Goal: Task Accomplishment & Management: Manage account settings

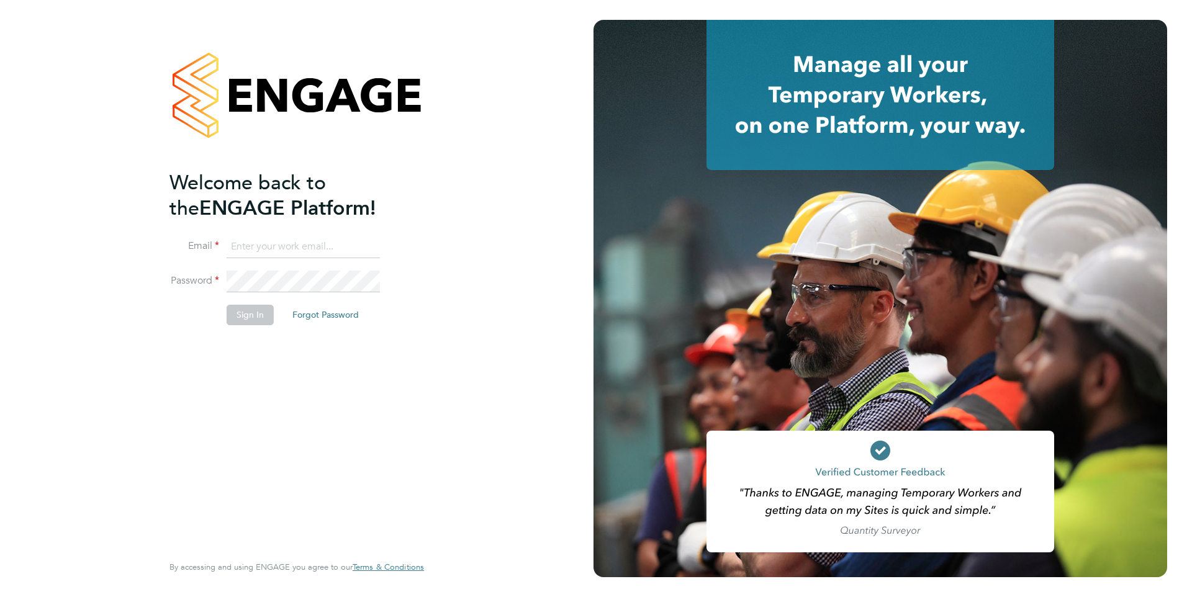
click at [327, 244] on input at bounding box center [303, 247] width 153 height 22
type input "jack.joyce@brightonandhovealbion.com"
click at [245, 311] on button "Sign In" at bounding box center [250, 315] width 47 height 20
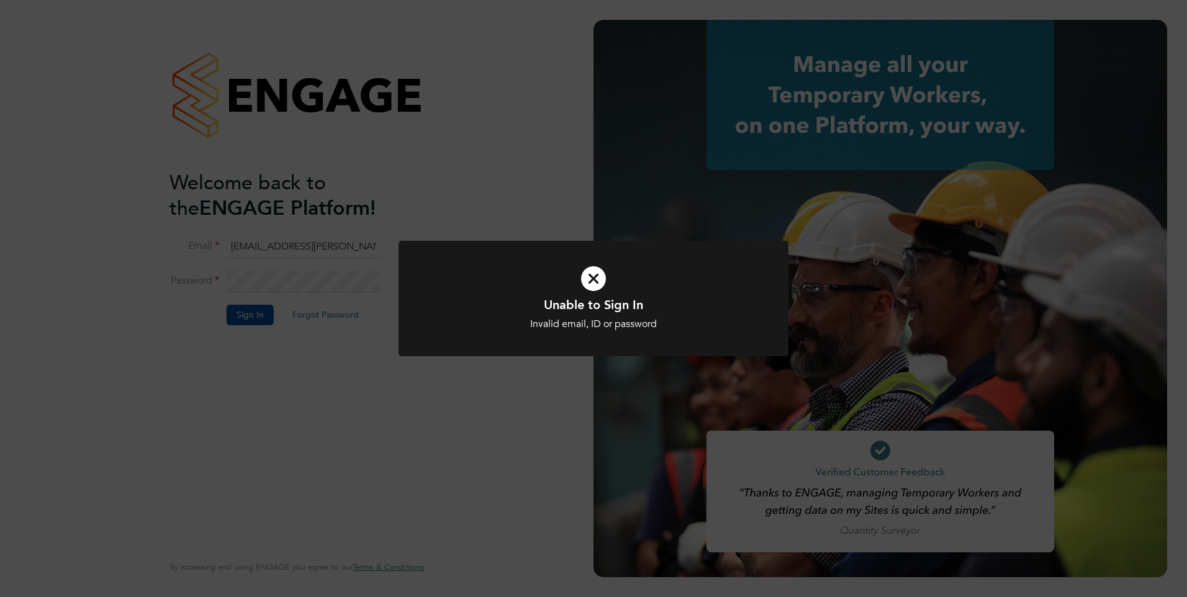
click at [581, 278] on icon at bounding box center [593, 279] width 323 height 48
click at [600, 284] on icon at bounding box center [593, 279] width 323 height 48
click at [599, 287] on icon at bounding box center [593, 279] width 323 height 48
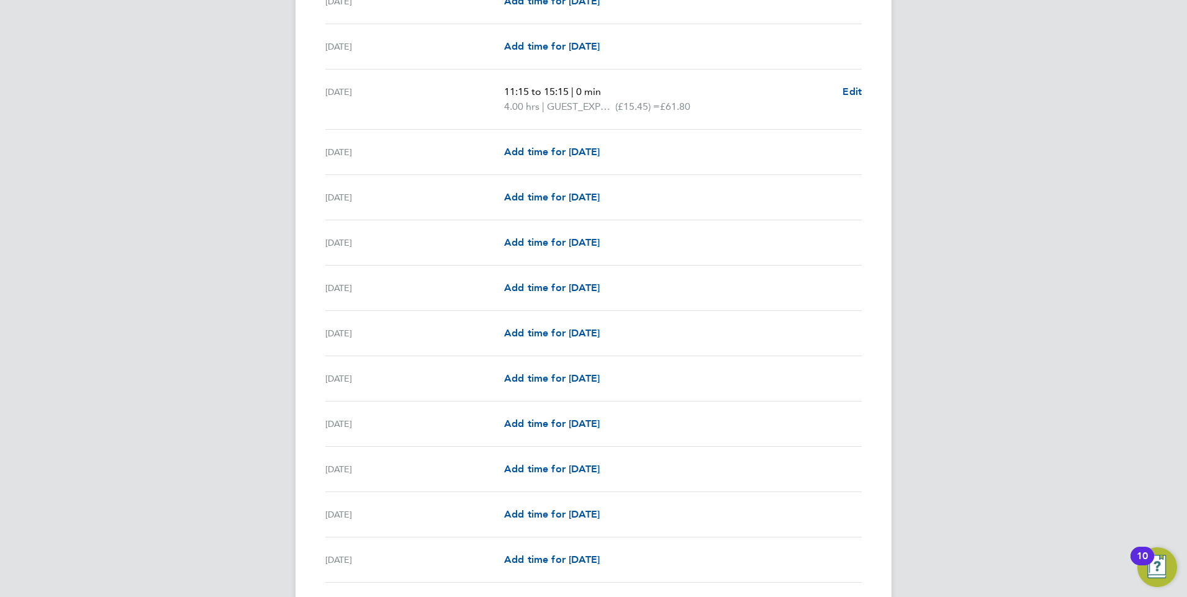
scroll to position [1293, 0]
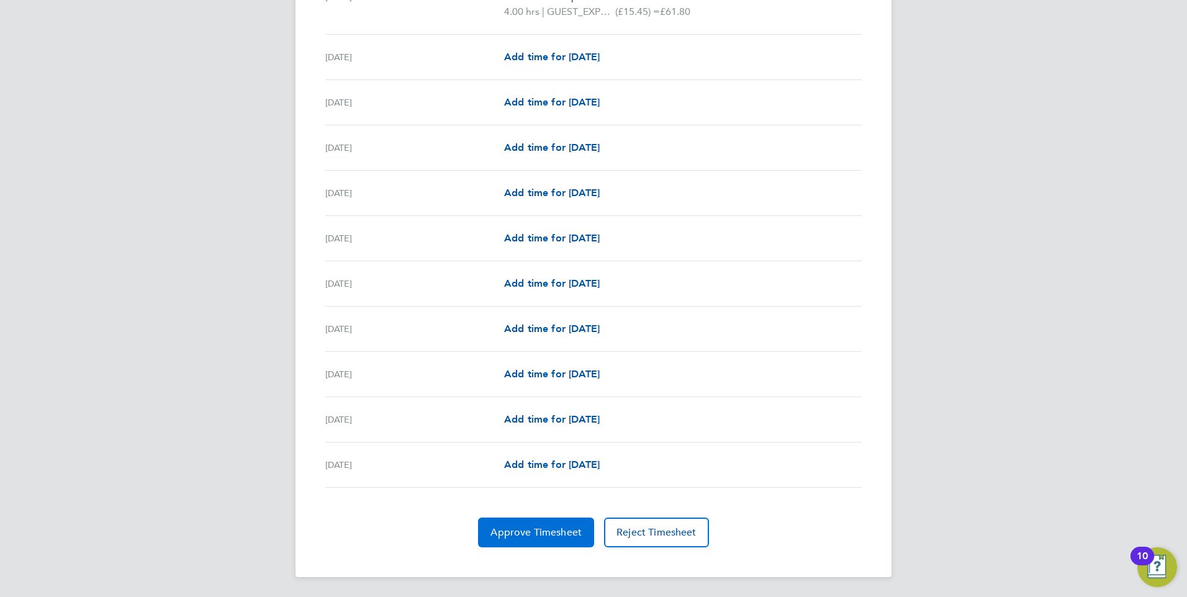
click at [530, 532] on span "Approve Timesheet" at bounding box center [536, 533] width 91 height 12
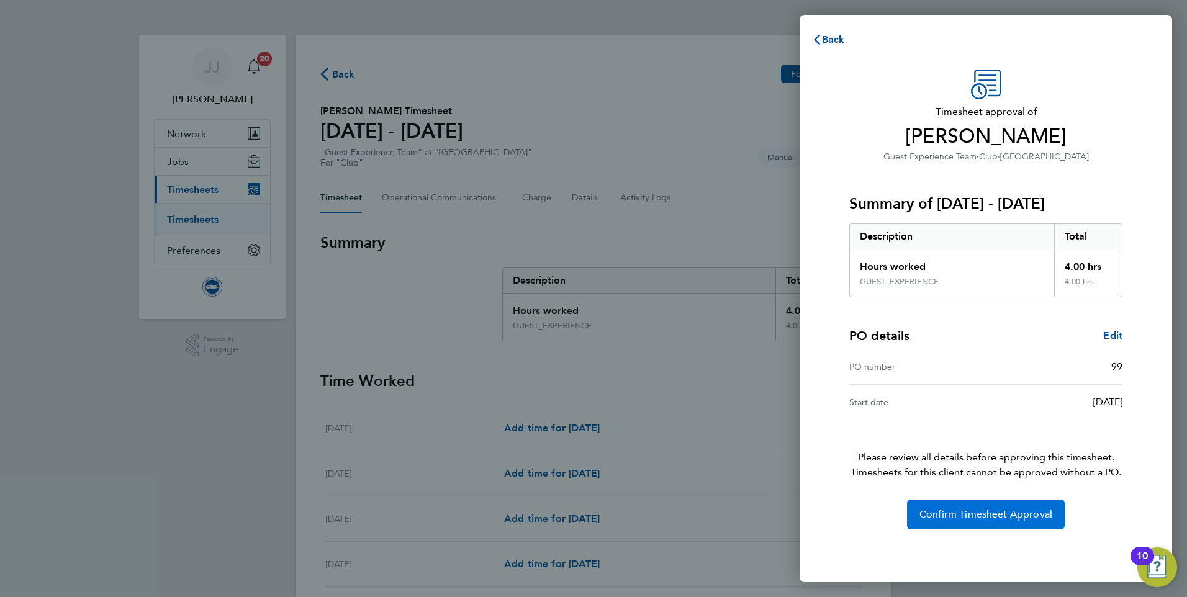
click at [1003, 524] on button "Confirm Timesheet Approval" at bounding box center [986, 515] width 158 height 30
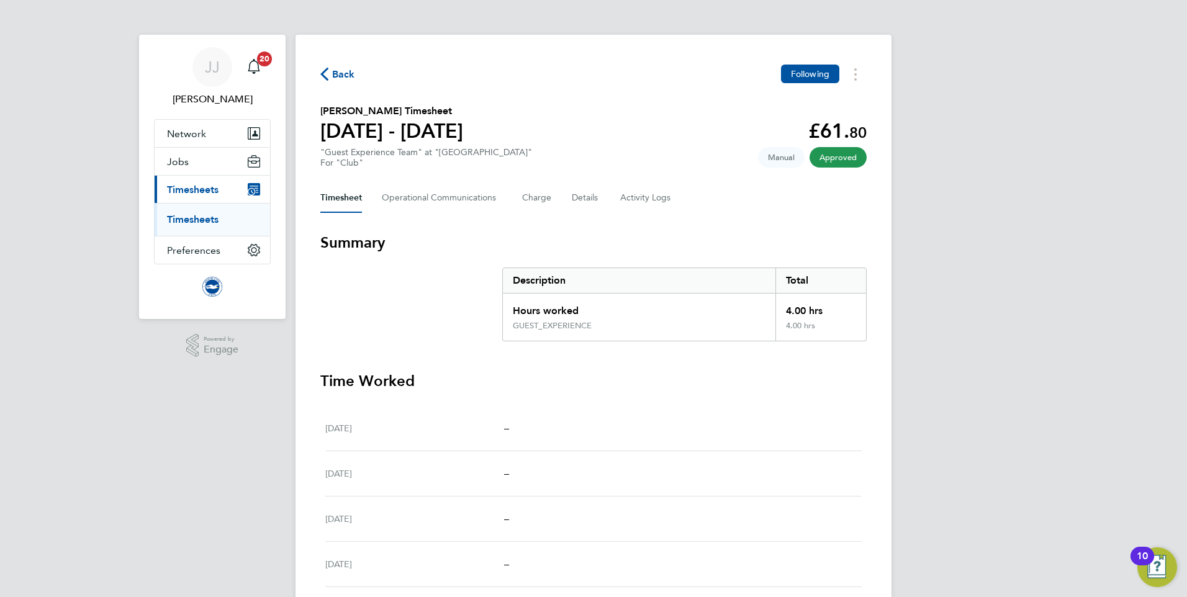
click at [337, 72] on span "Back" at bounding box center [343, 74] width 23 height 15
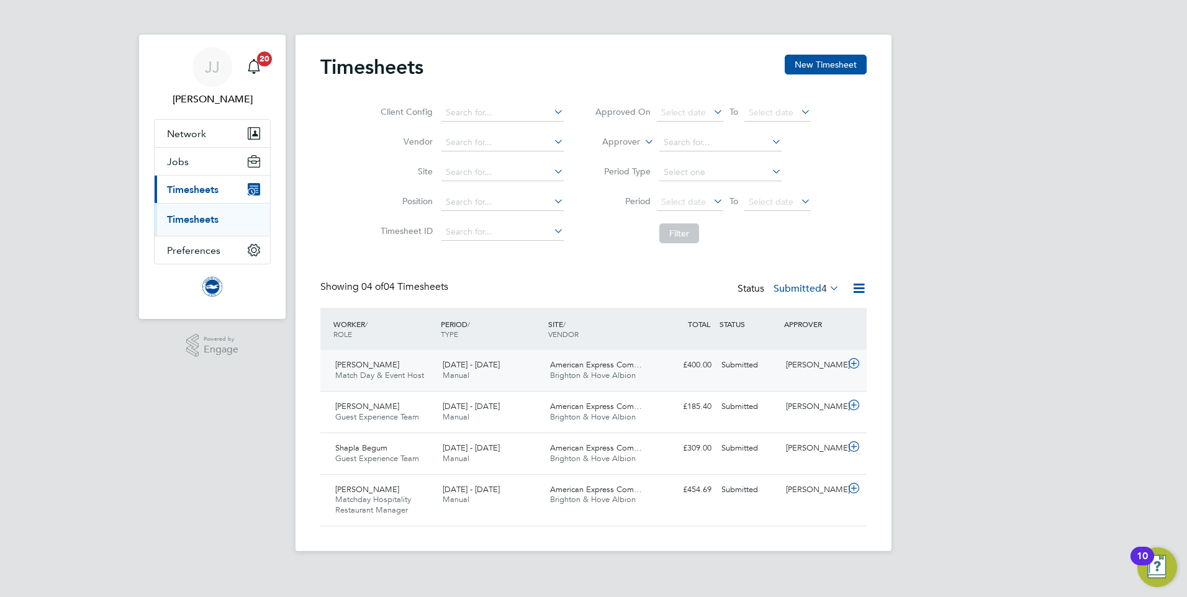
click at [691, 363] on div "£400.00 Submitted" at bounding box center [684, 365] width 65 height 20
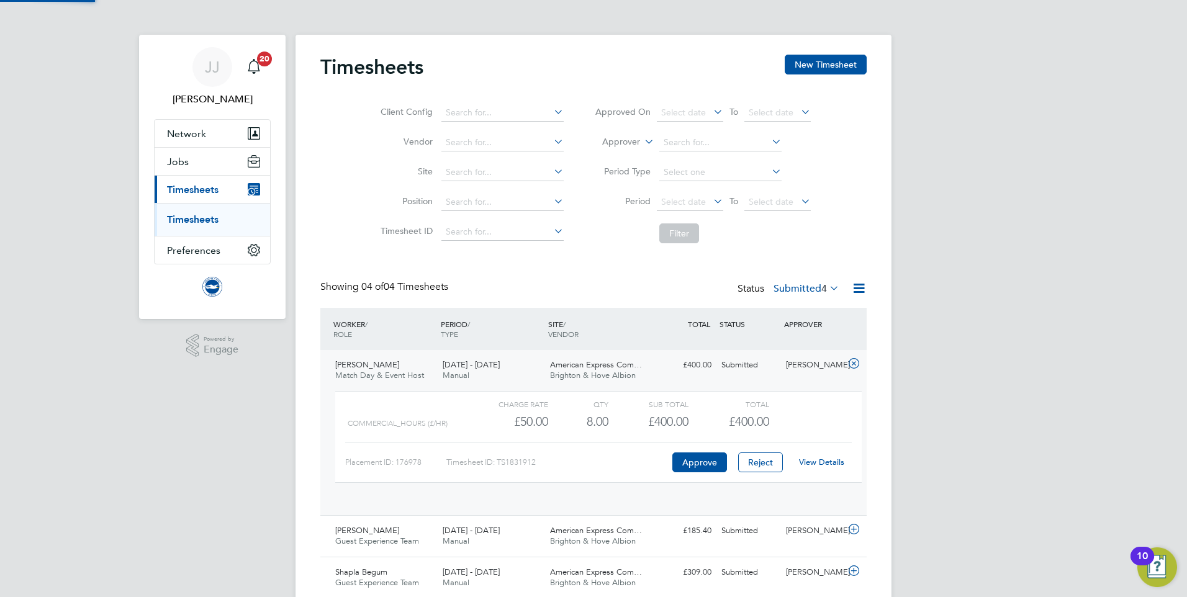
scroll to position [21, 121]
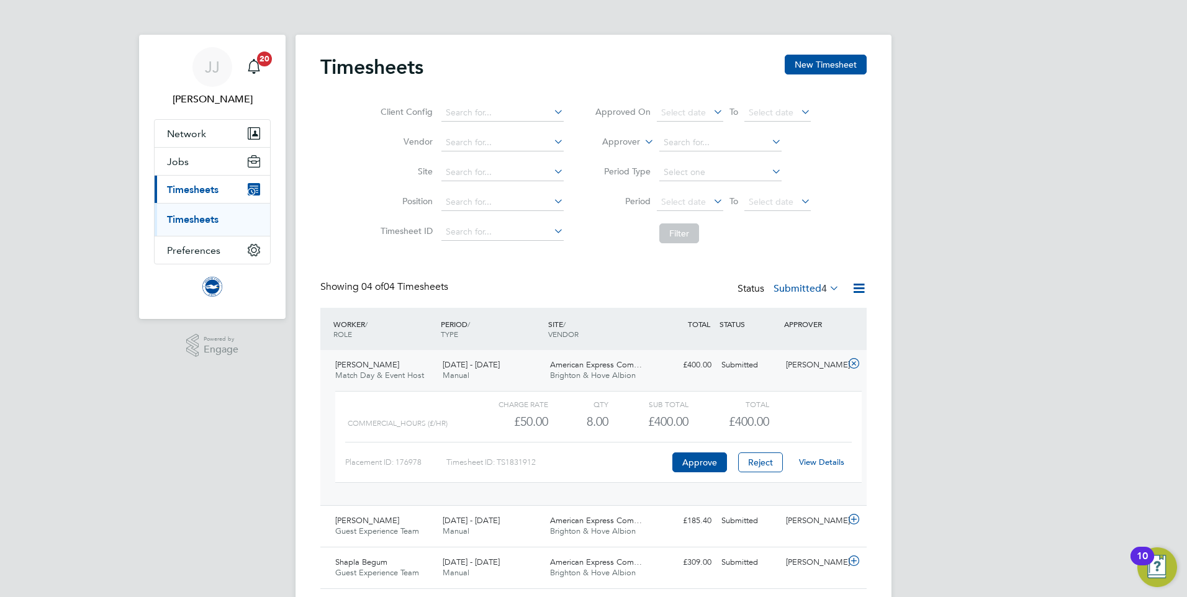
click at [832, 463] on link "View Details" at bounding box center [821, 462] width 45 height 11
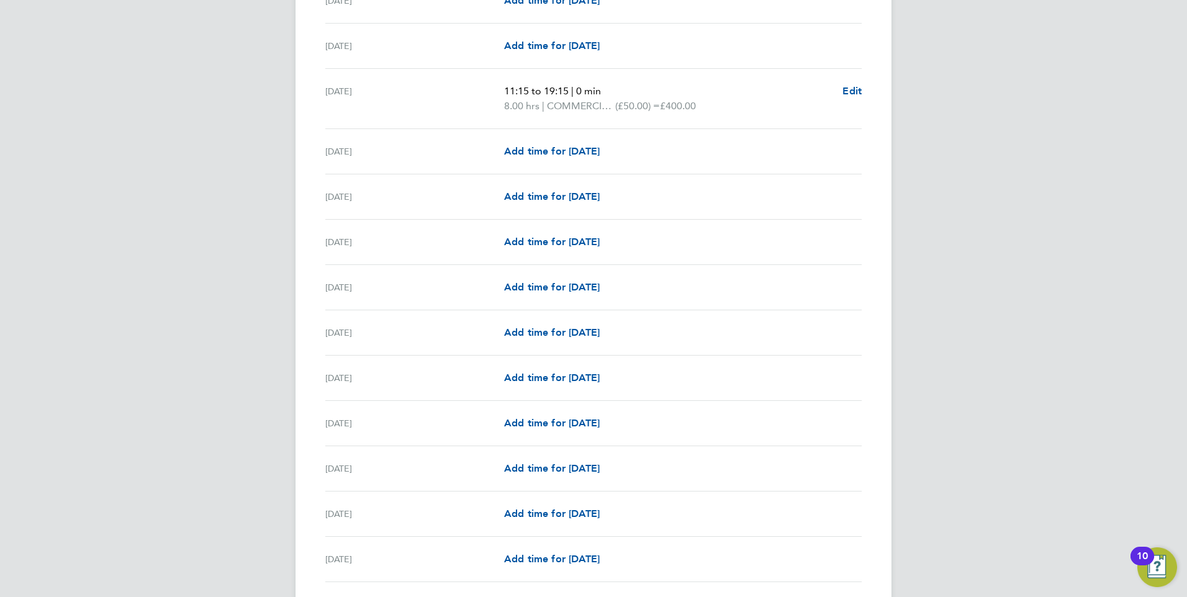
scroll to position [1293, 0]
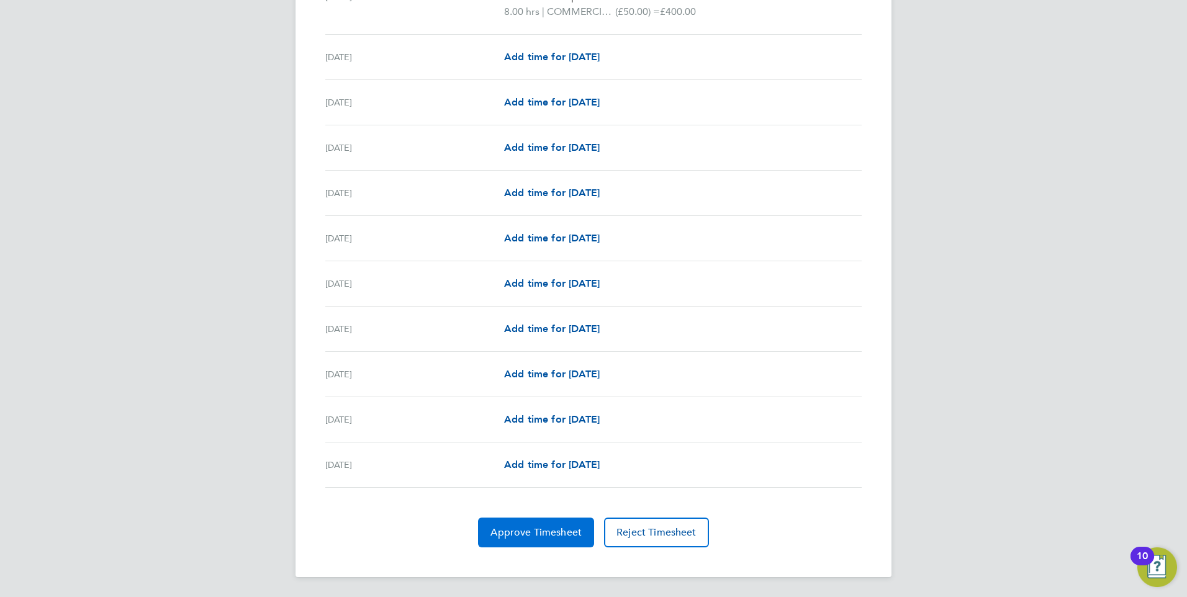
click at [561, 532] on span "Approve Timesheet" at bounding box center [536, 533] width 91 height 12
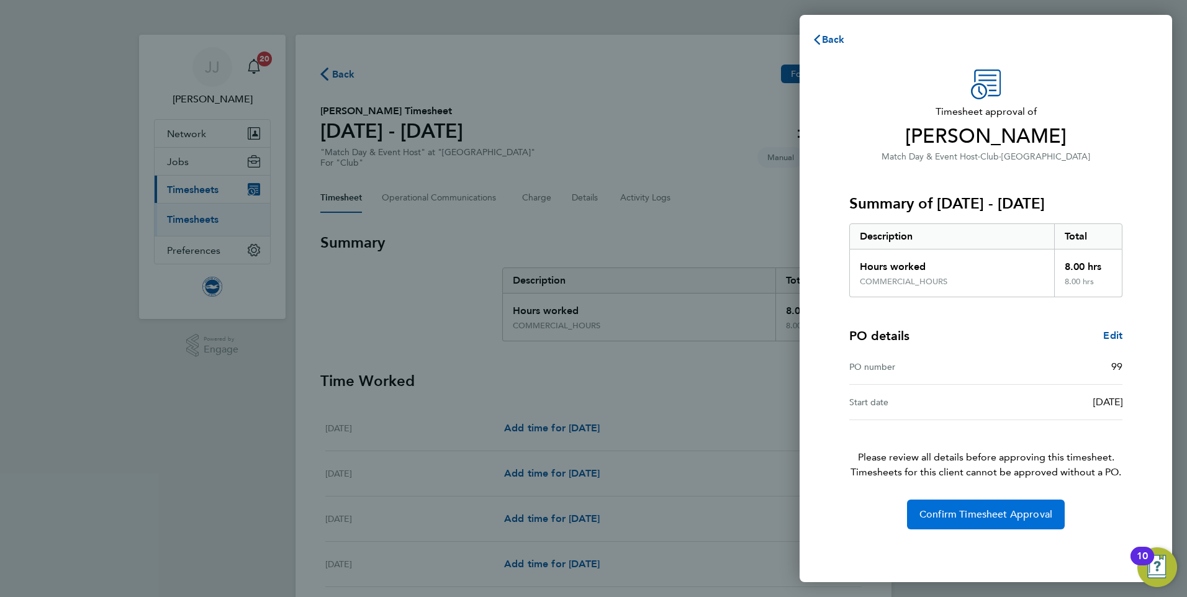
click at [973, 524] on button "Confirm Timesheet Approval" at bounding box center [986, 515] width 158 height 30
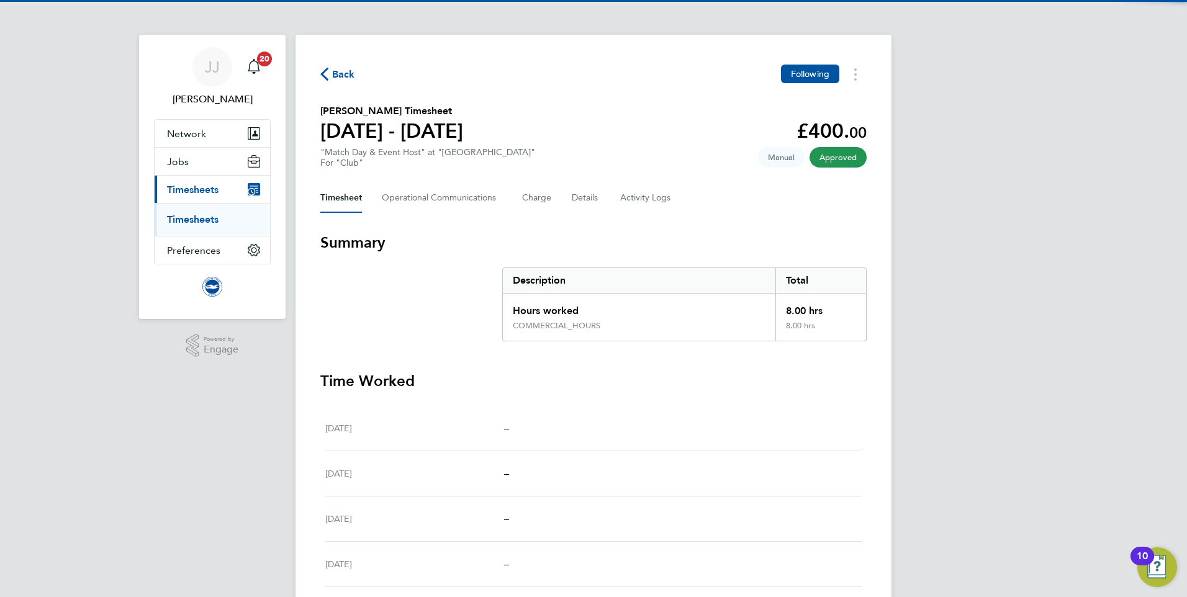
click at [352, 80] on span "Back" at bounding box center [343, 74] width 23 height 15
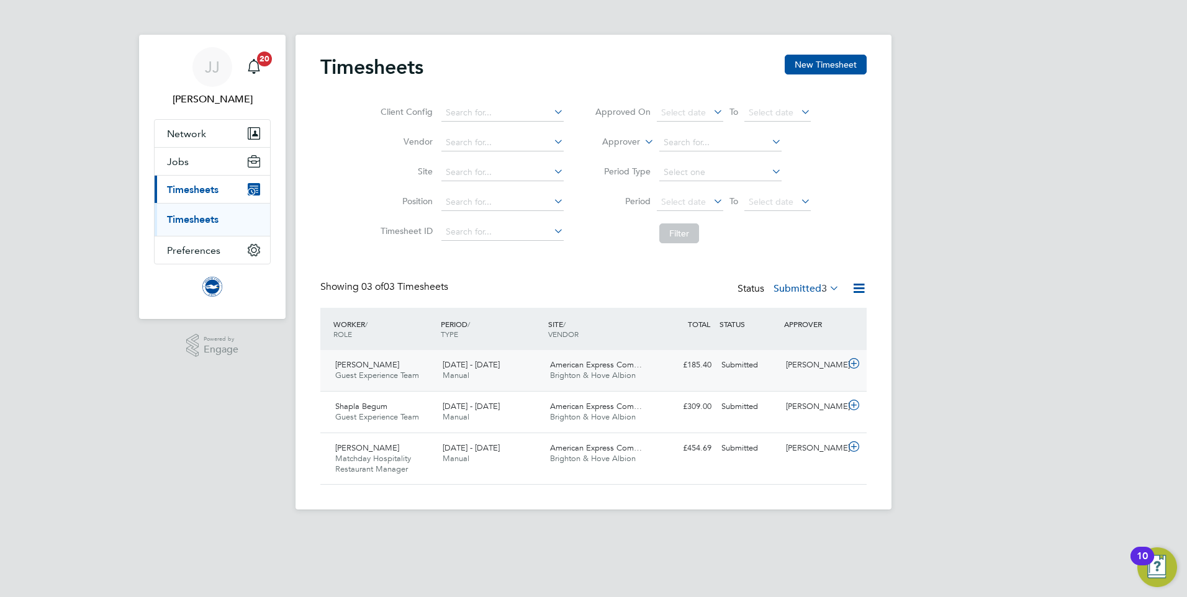
click at [534, 369] on div "1 - 30 Sep 2025 Manual" at bounding box center [491, 370] width 107 height 31
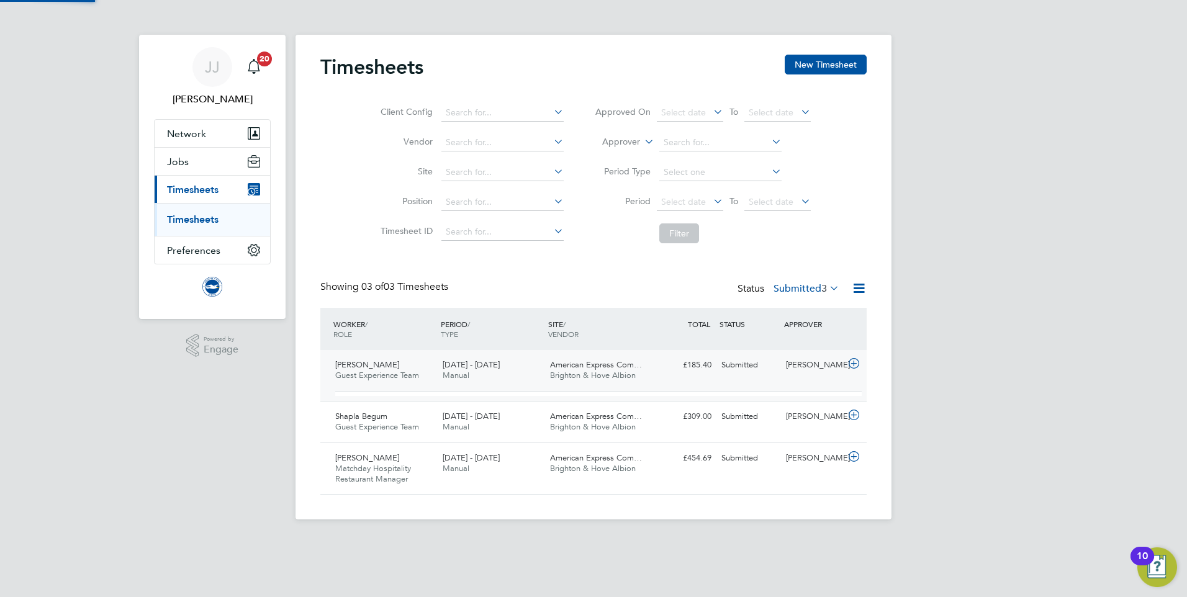
scroll to position [21, 121]
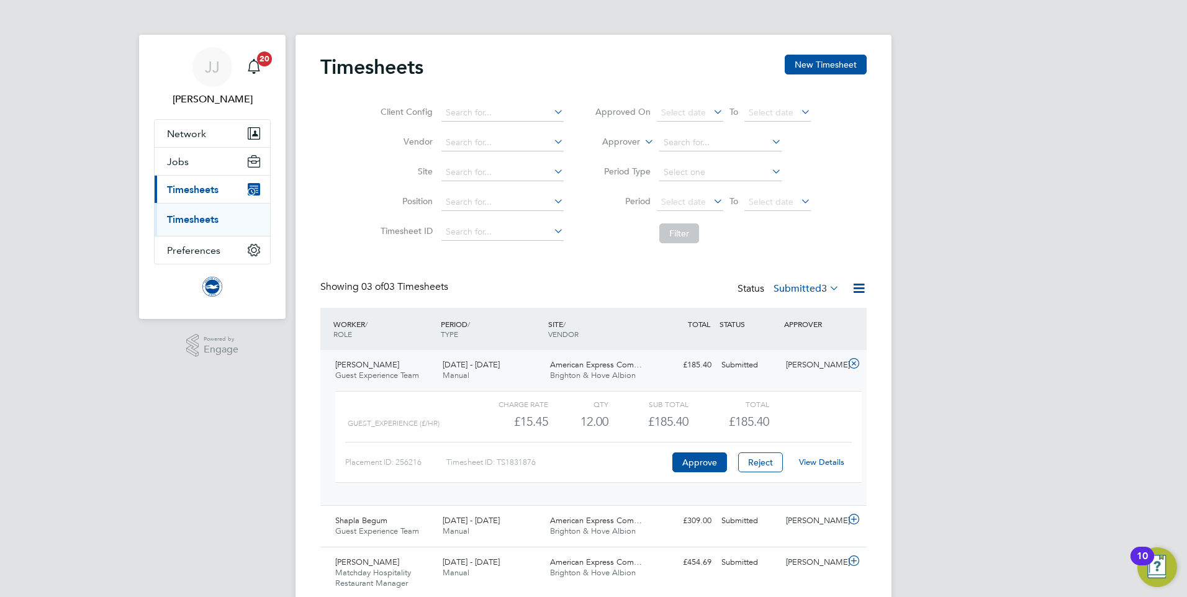
click at [806, 466] on link "View Details" at bounding box center [821, 462] width 45 height 11
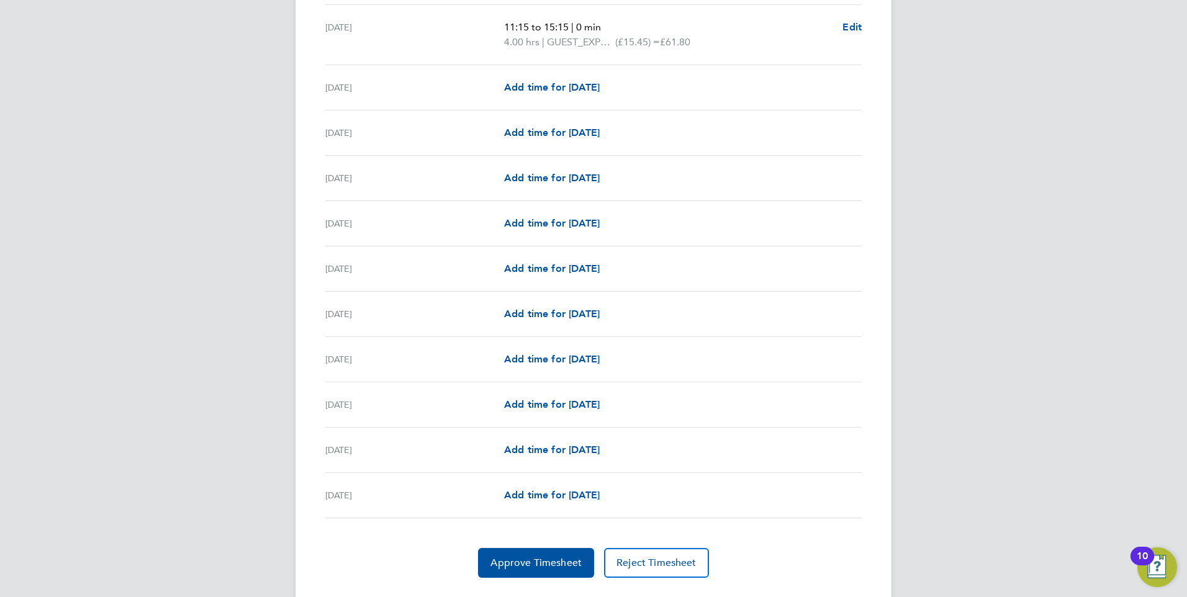
scroll to position [1304, 0]
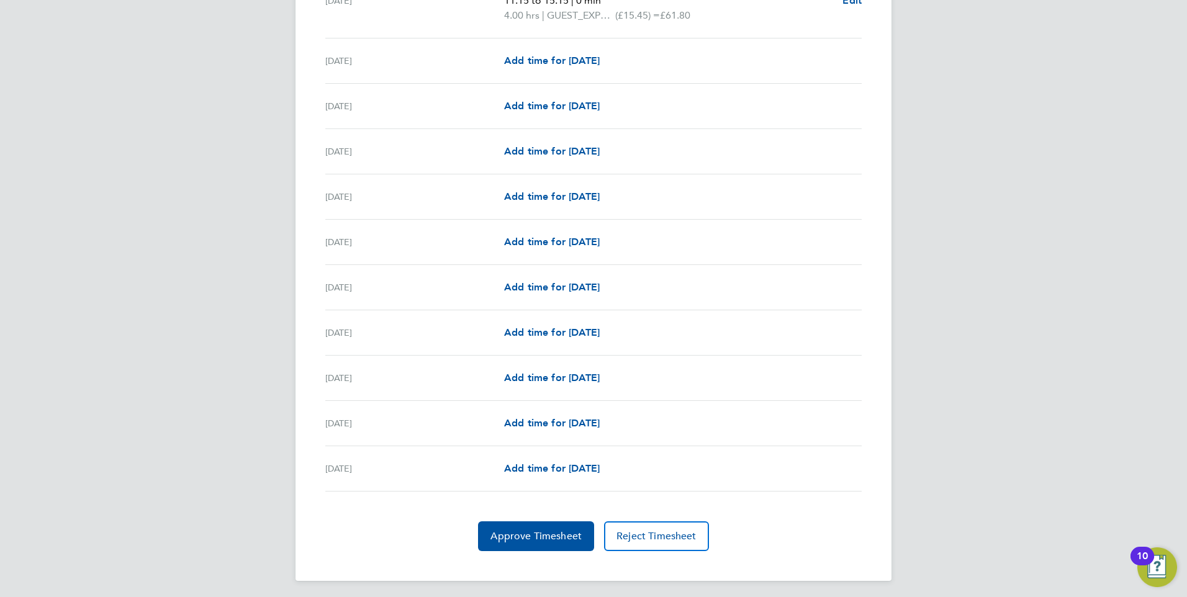
click at [432, 261] on div "Thu 25 Sep Add time for Thu 25 Sep Add time for Thu 25 Sep" at bounding box center [593, 242] width 537 height 45
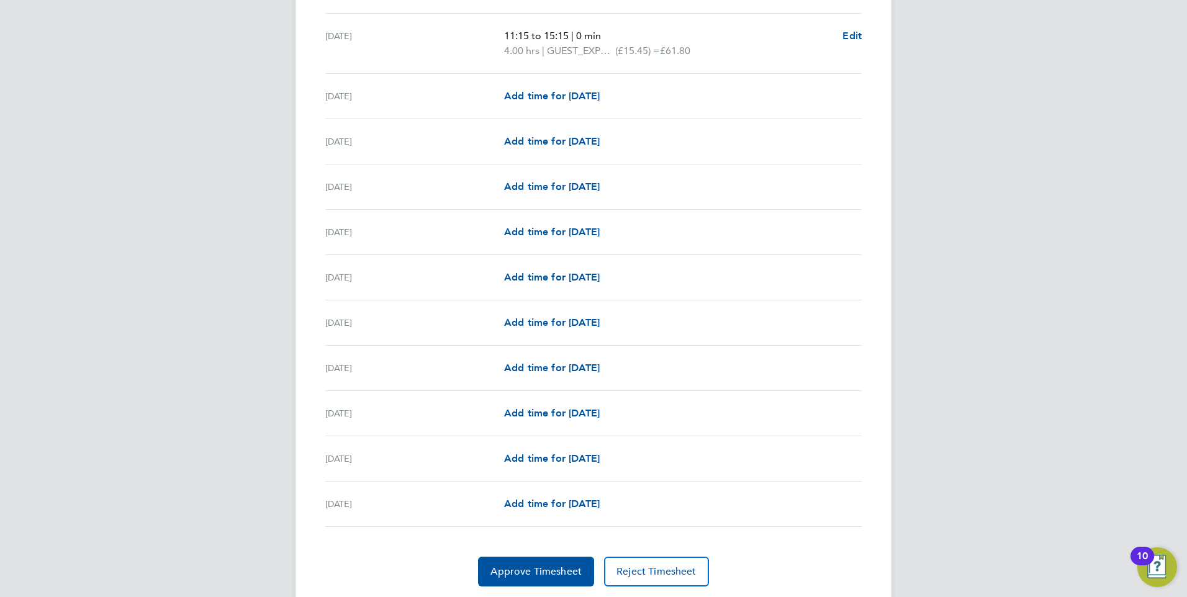
scroll to position [1308, 0]
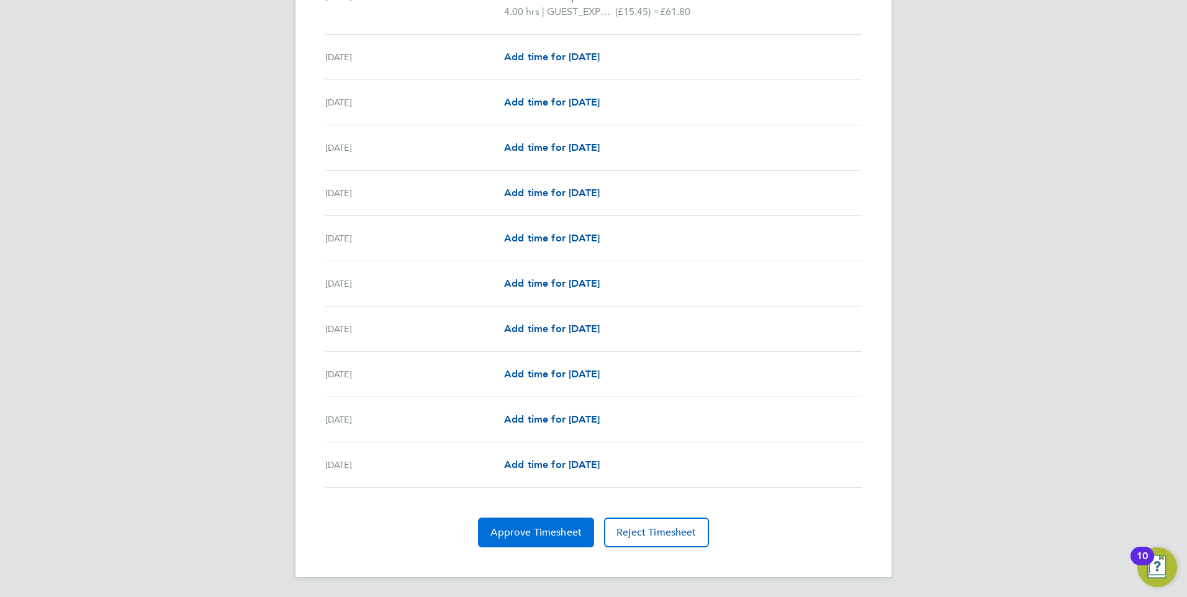
click at [539, 535] on span "Approve Timesheet" at bounding box center [536, 533] width 91 height 12
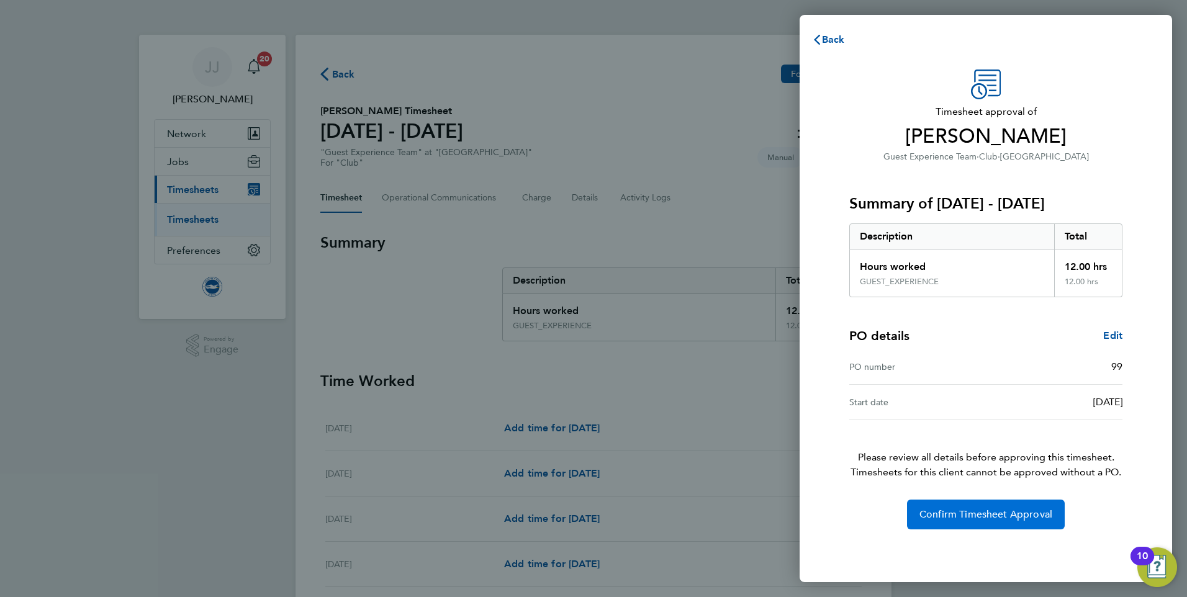
click at [948, 506] on button "Confirm Timesheet Approval" at bounding box center [986, 515] width 158 height 30
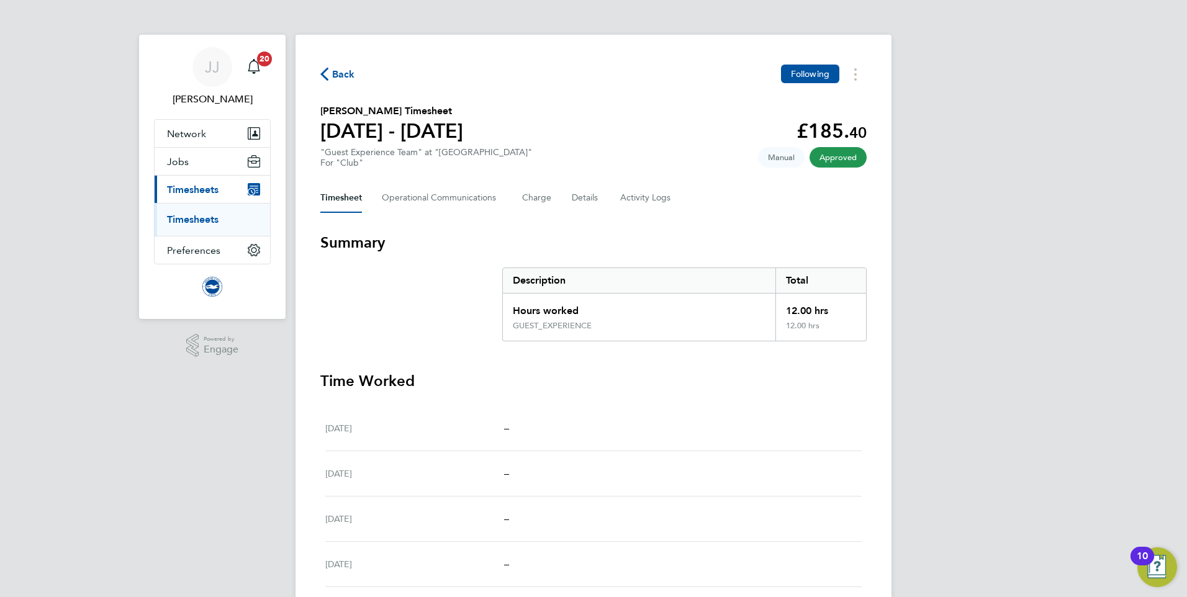
click at [348, 68] on span "Back" at bounding box center [343, 74] width 23 height 15
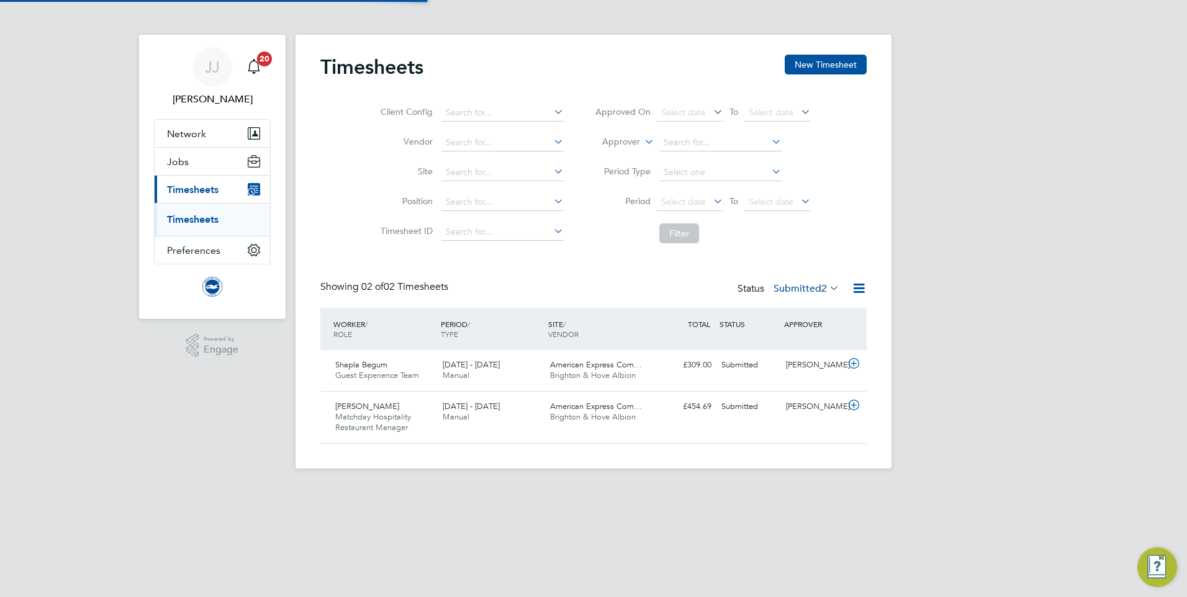
scroll to position [32, 108]
click at [530, 382] on div "1 - 30 Sep 2025 Manual" at bounding box center [491, 370] width 107 height 31
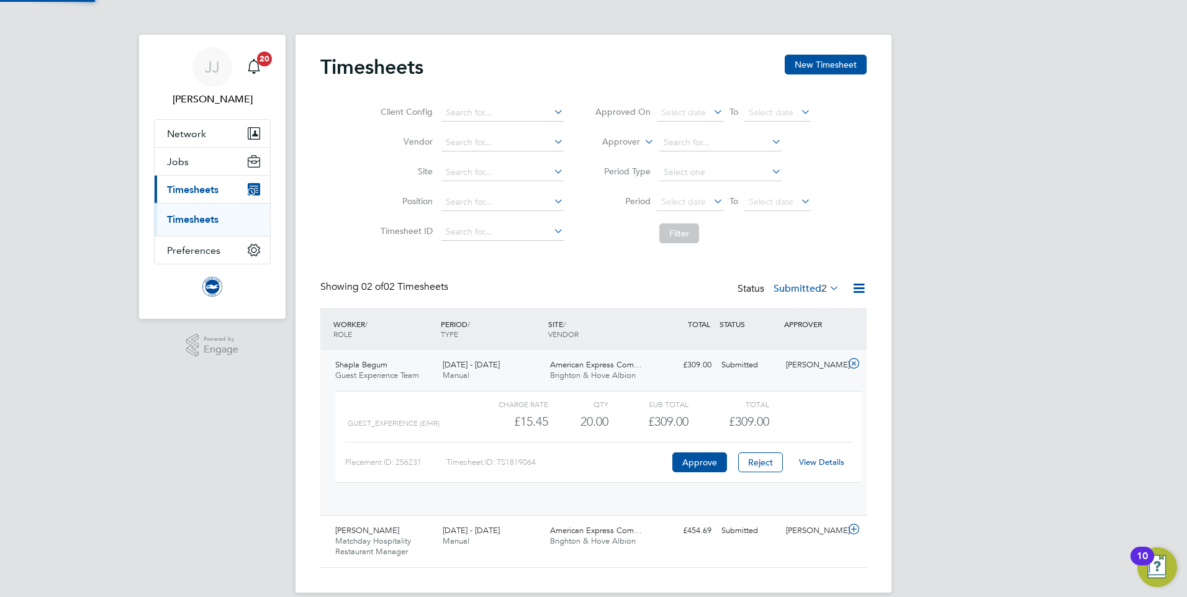
scroll to position [21, 121]
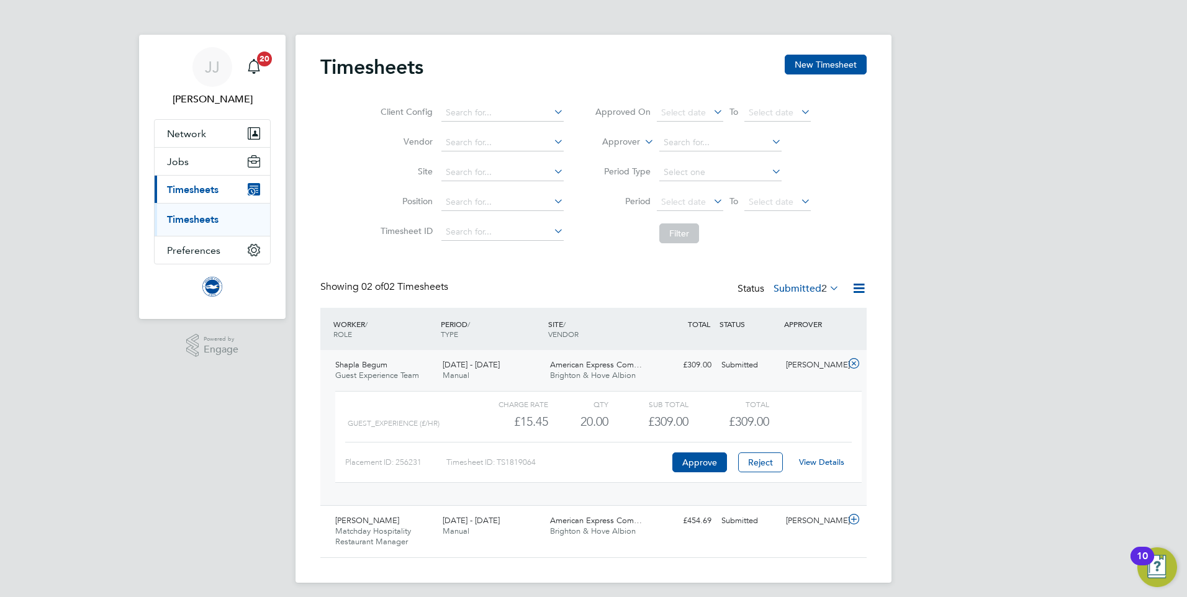
click at [825, 466] on link "View Details" at bounding box center [821, 462] width 45 height 11
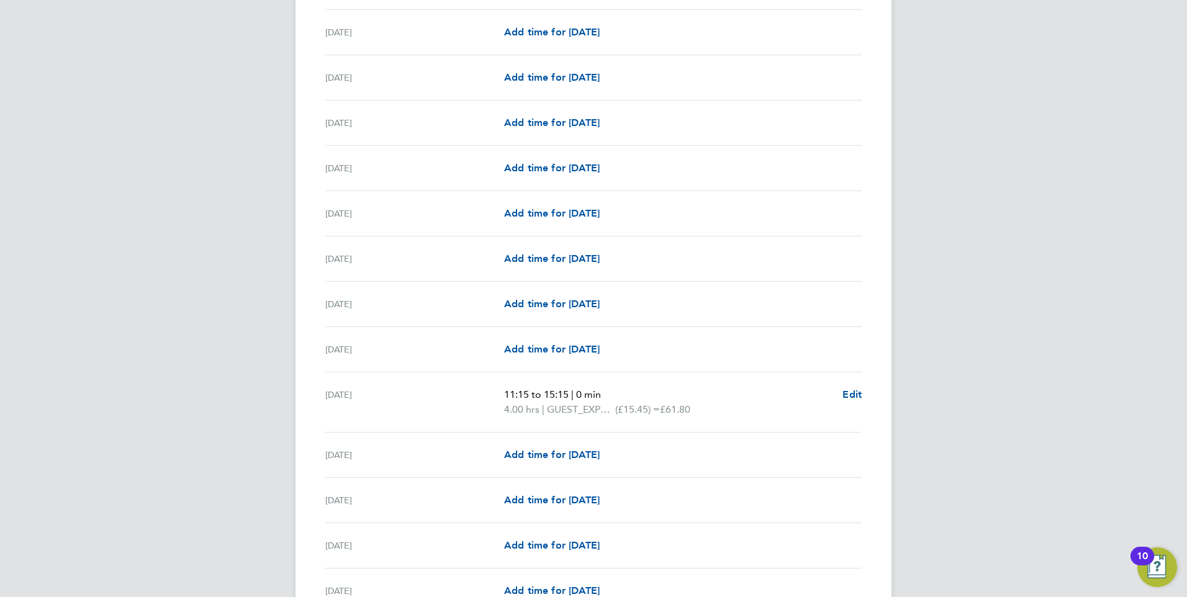
scroll to position [932, 0]
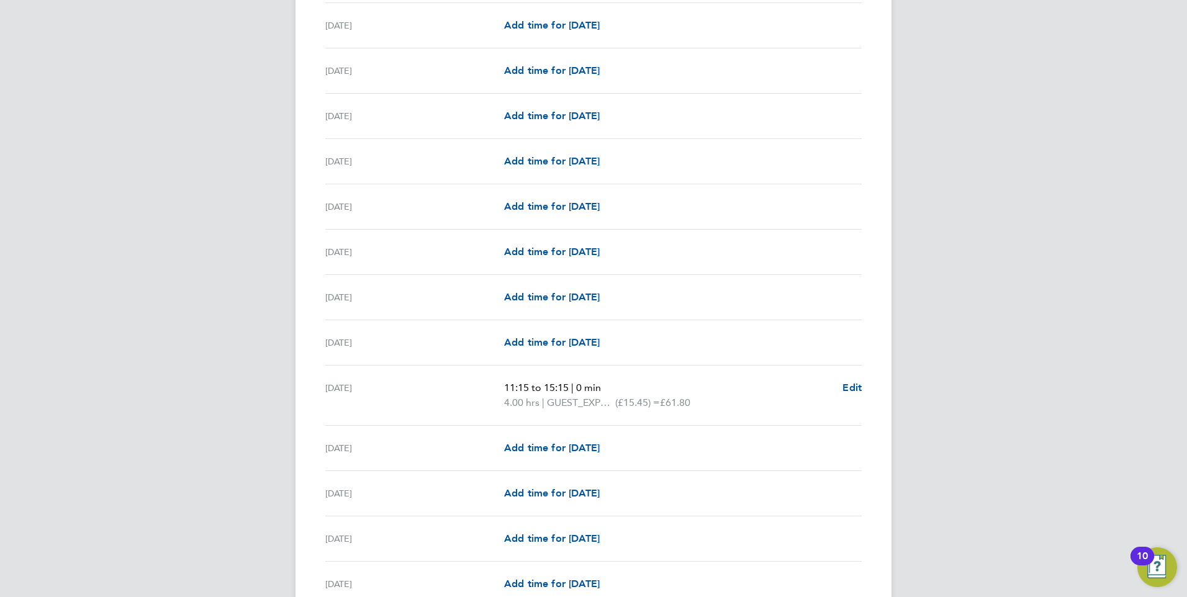
click at [273, 299] on div "JJ Jack Joyce Notifications 20 Applications: Network Sites Workers Jobs Positio…" at bounding box center [593, 28] width 1187 height 1920
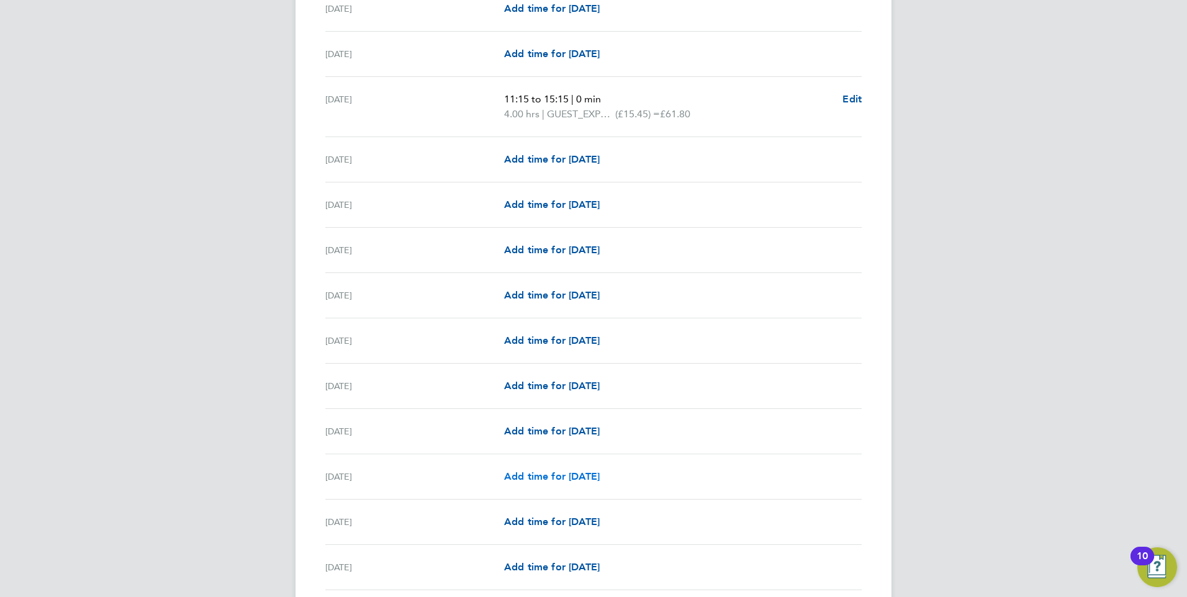
scroll to position [1304, 0]
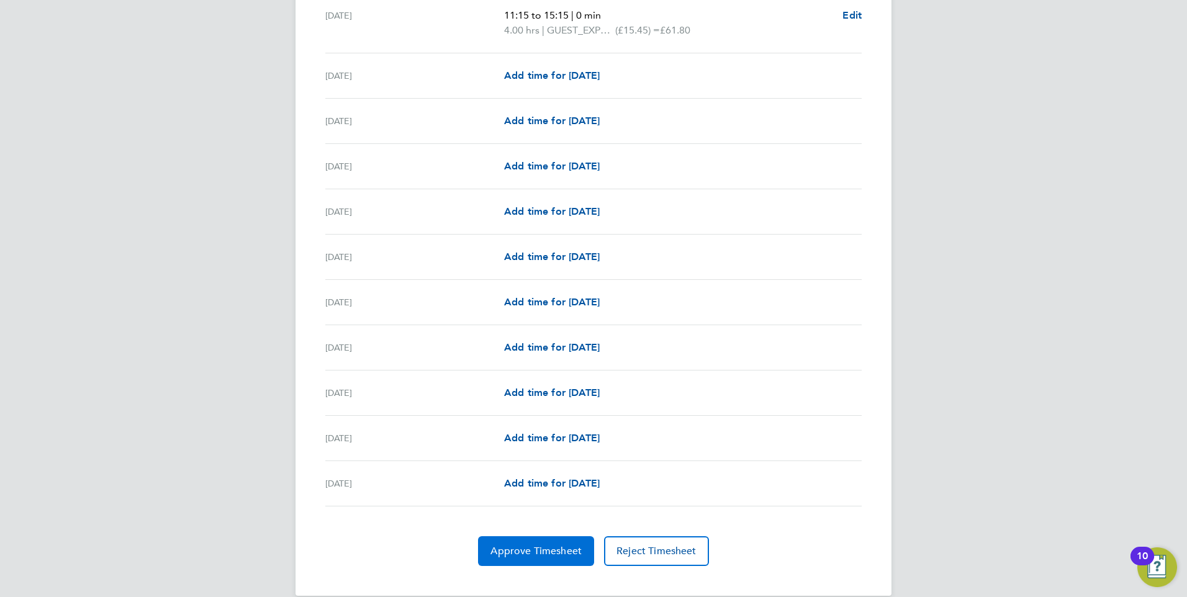
click at [529, 548] on span "Approve Timesheet" at bounding box center [536, 551] width 91 height 12
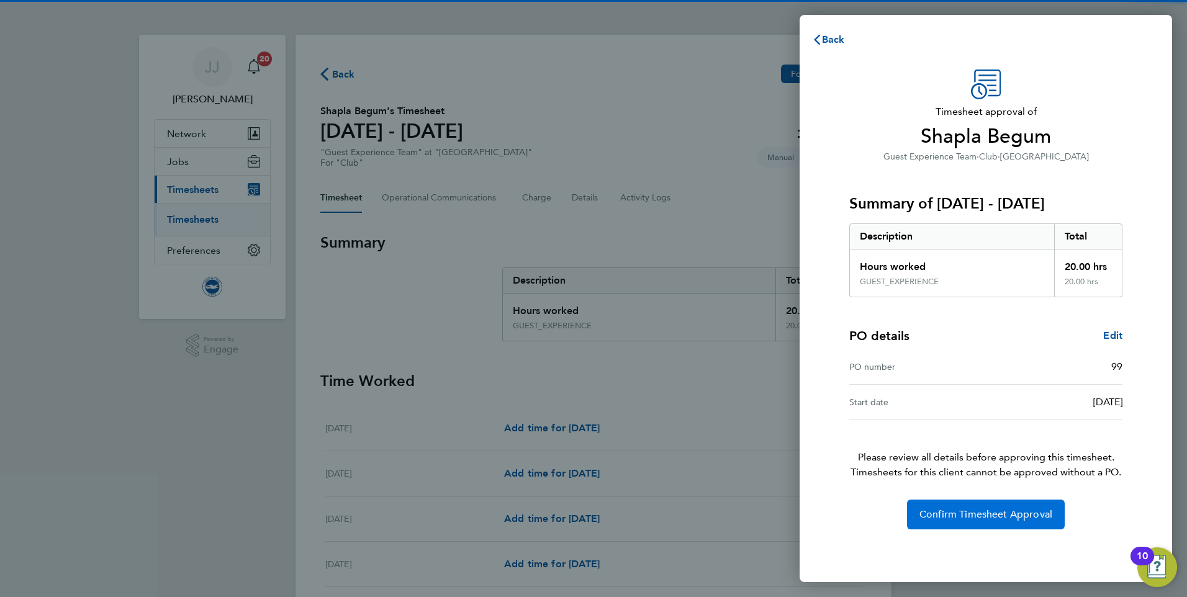
click at [983, 514] on span "Confirm Timesheet Approval" at bounding box center [986, 515] width 133 height 12
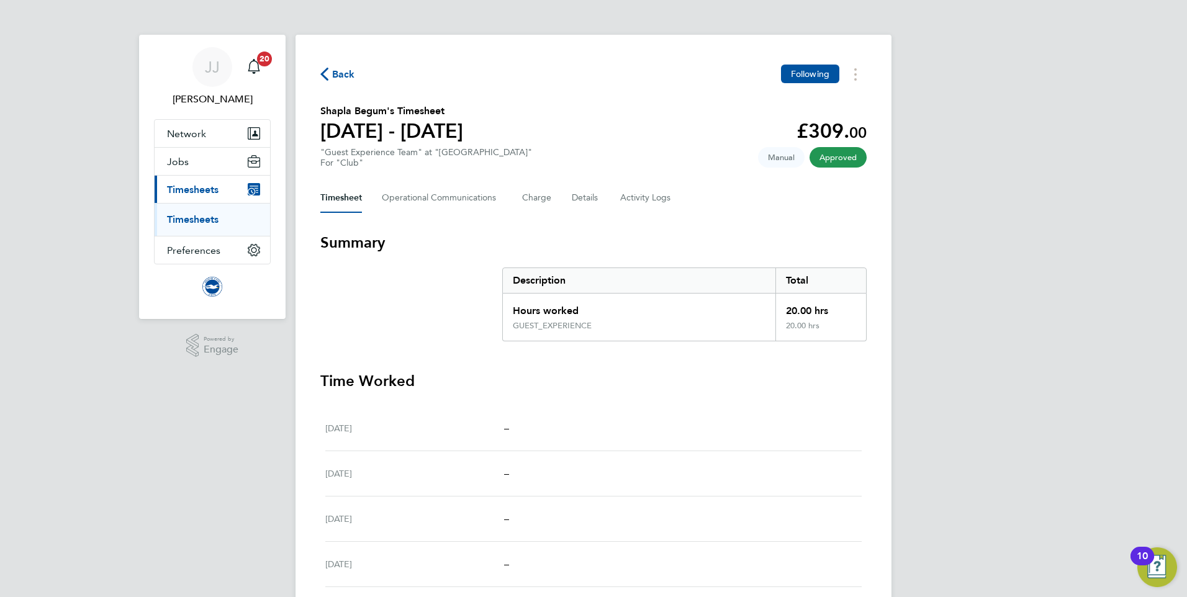
click at [335, 80] on span "Back" at bounding box center [343, 74] width 23 height 15
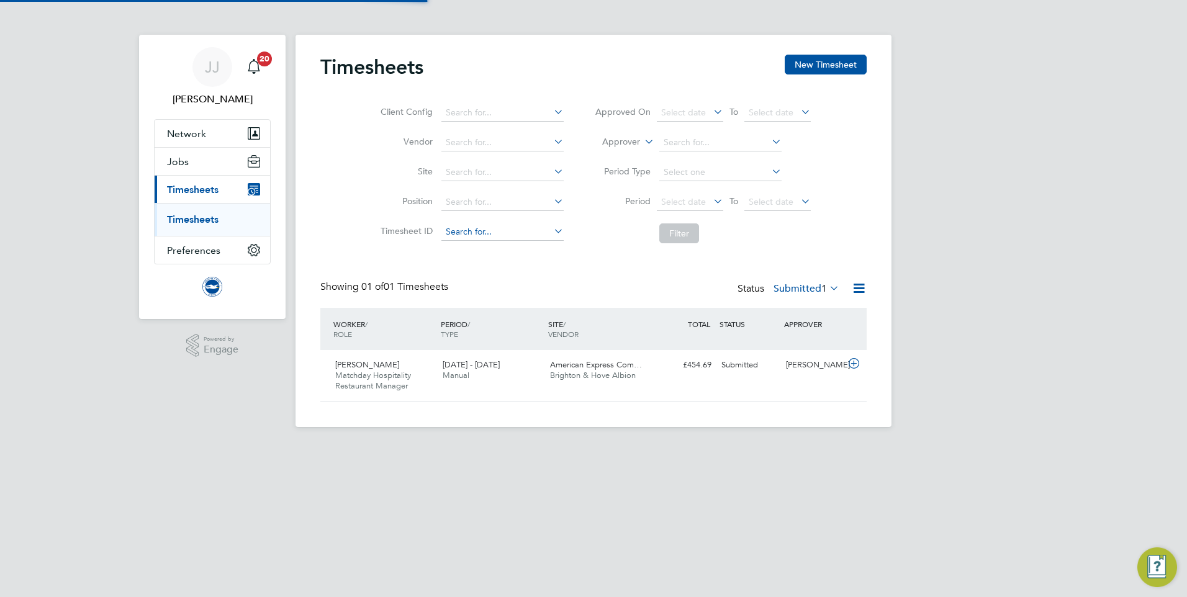
scroll to position [32, 108]
click at [397, 370] on div "Lara Purdy Matchday Hospitality Restaurant Manager 1 - 30 Sep 2025" at bounding box center [383, 376] width 107 height 42
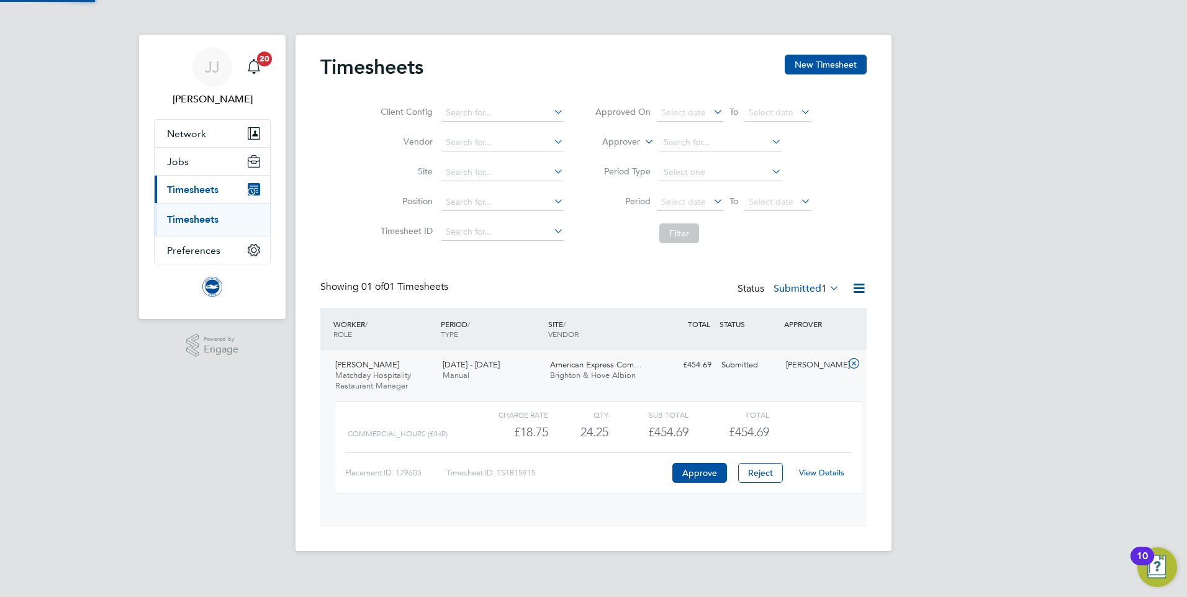
scroll to position [21, 121]
click at [826, 470] on link "View Details" at bounding box center [821, 473] width 45 height 11
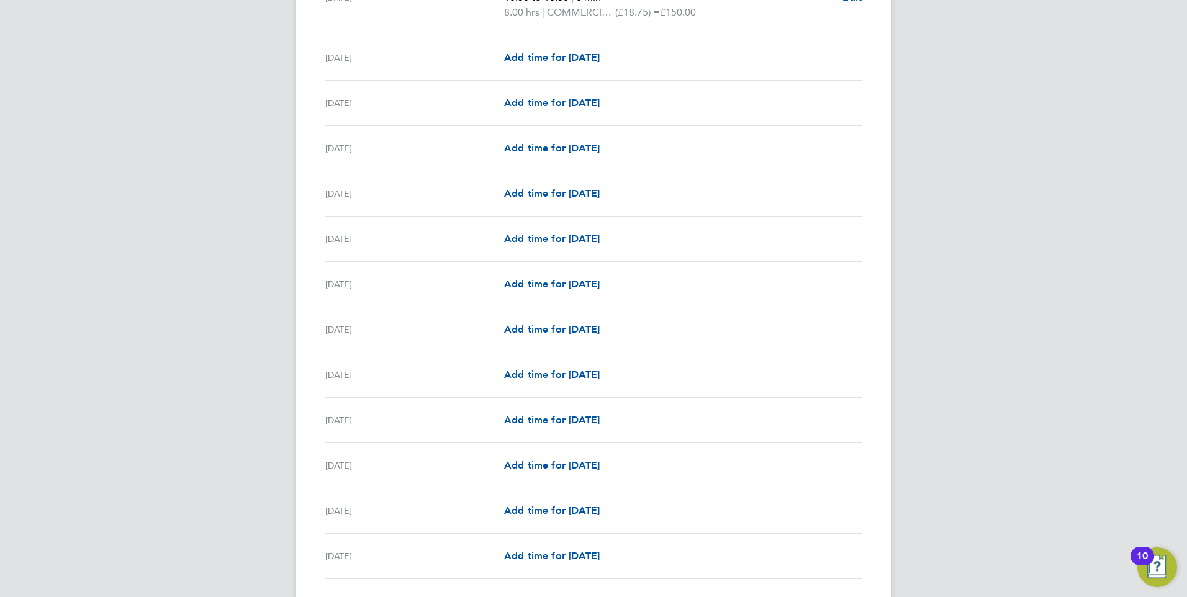
scroll to position [807, 0]
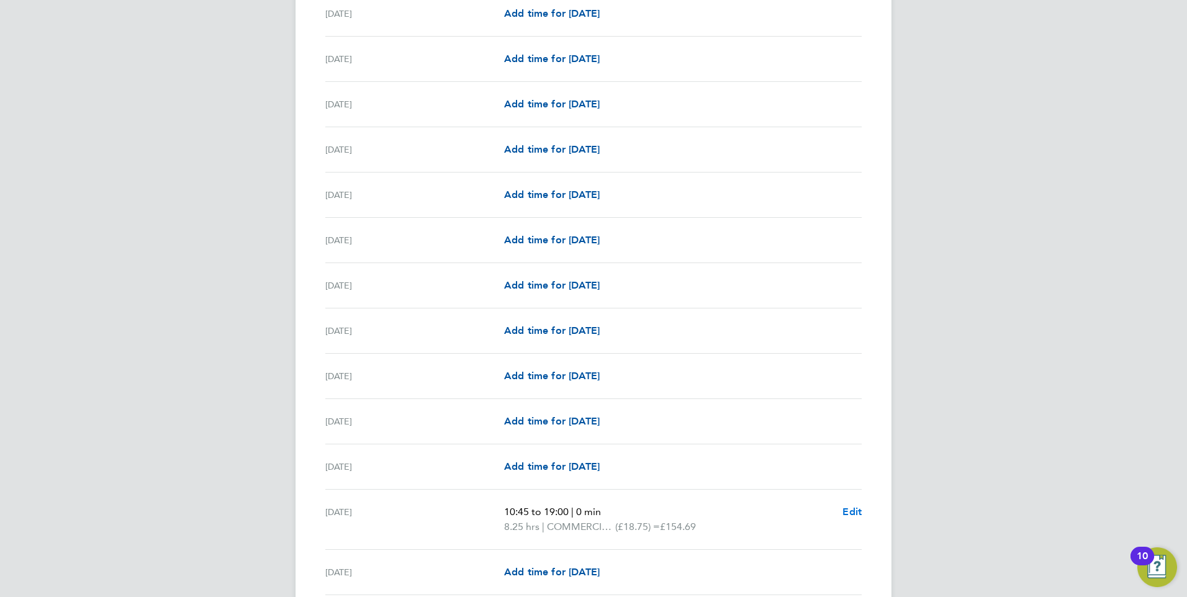
click at [850, 512] on span "Edit" at bounding box center [852, 512] width 19 height 12
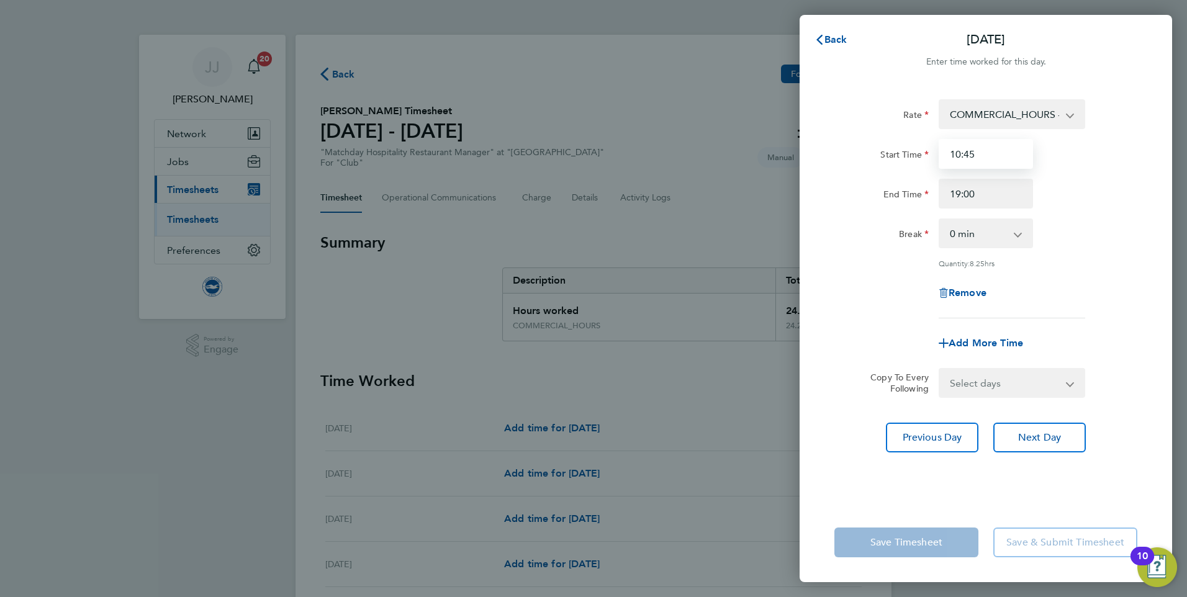
click at [983, 153] on input "10:45" at bounding box center [986, 154] width 94 height 30
type input "1"
type input "11:00"
click at [1063, 522] on div "Save Timesheet Save & Submit Timesheet" at bounding box center [986, 542] width 373 height 79
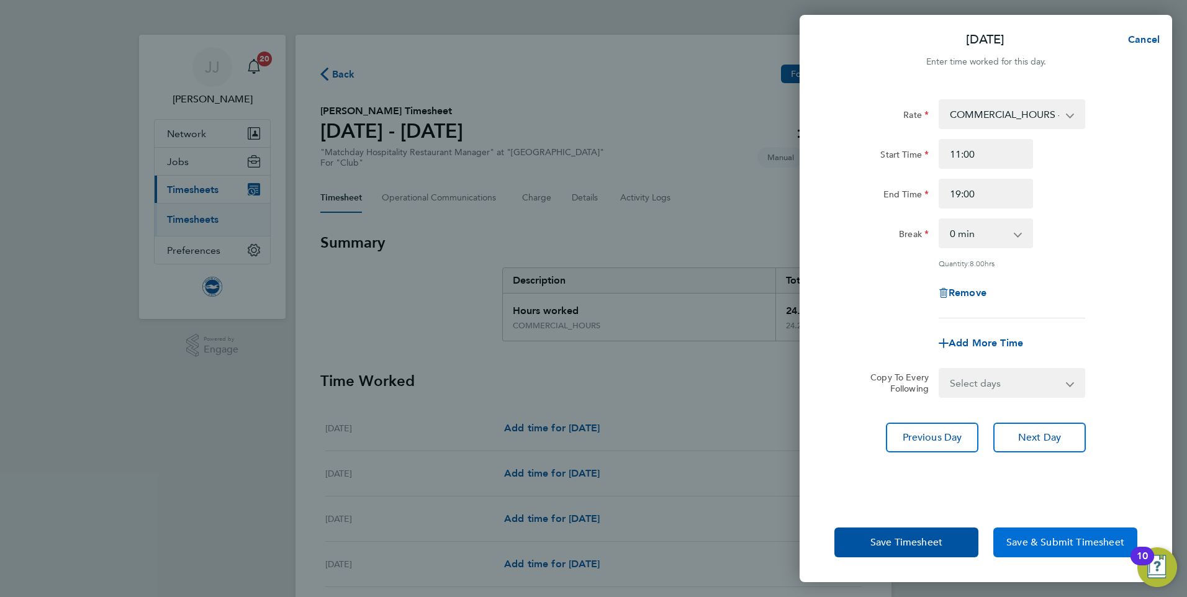
click at [1063, 539] on span "Save & Submit Timesheet" at bounding box center [1066, 543] width 118 height 12
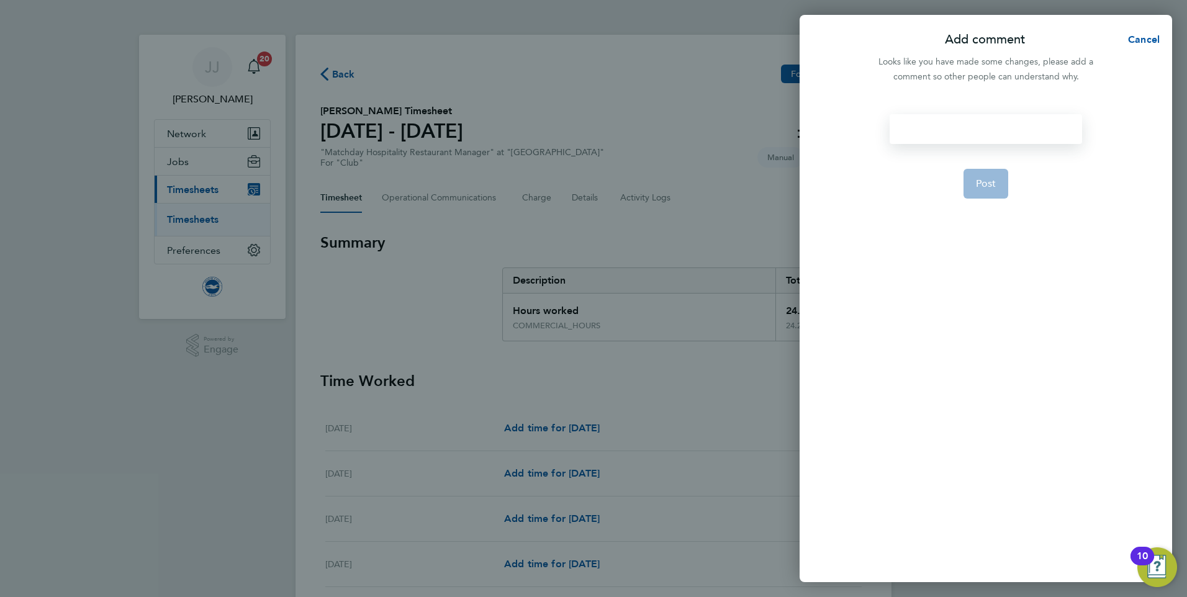
click at [983, 121] on div at bounding box center [986, 129] width 192 height 30
click at [981, 192] on button "Post" at bounding box center [986, 184] width 45 height 30
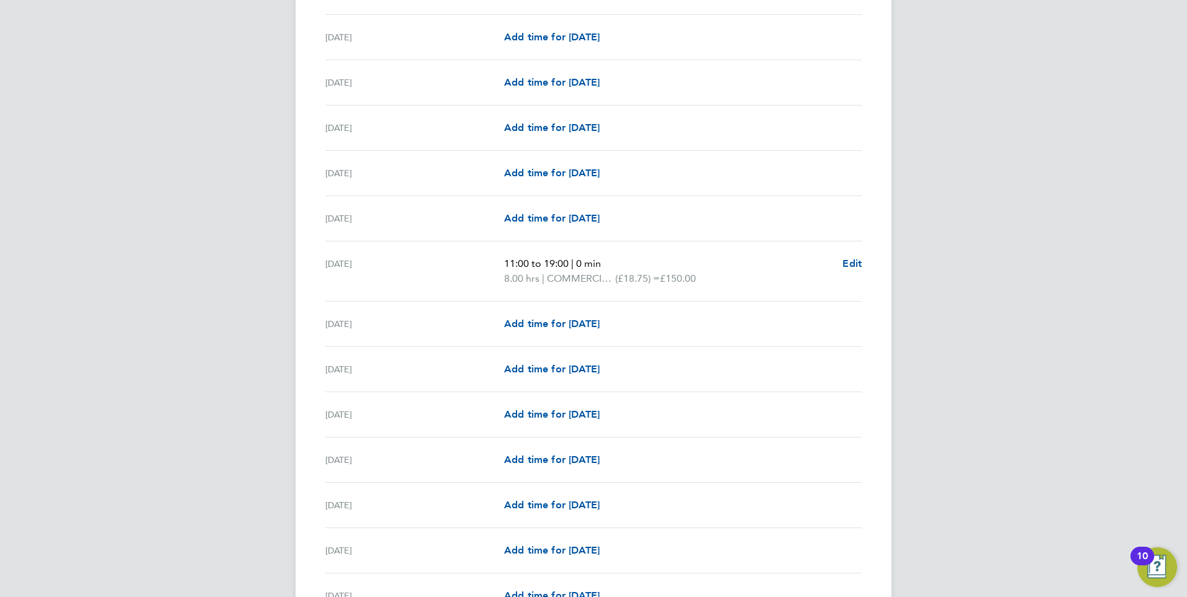
scroll to position [1323, 0]
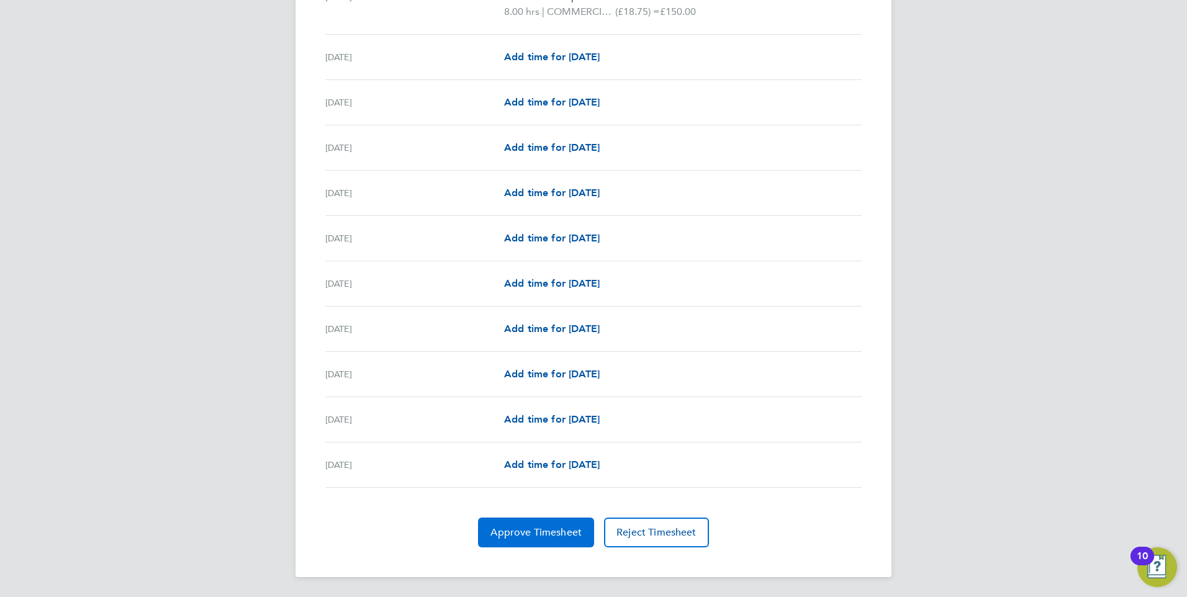
click at [530, 537] on span "Approve Timesheet" at bounding box center [536, 533] width 91 height 12
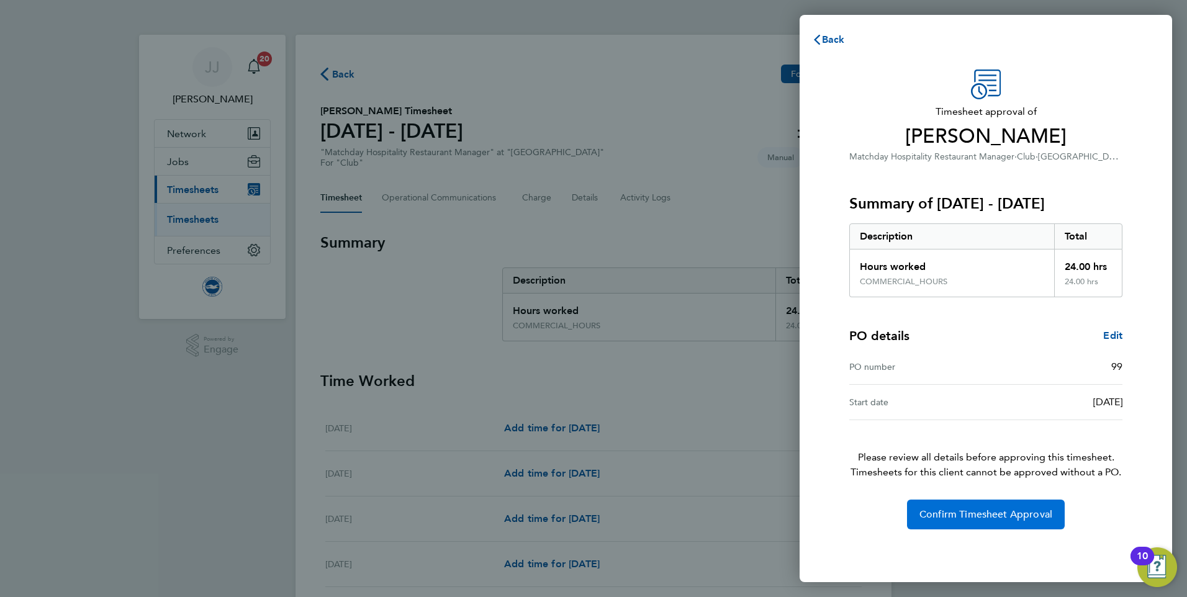
click at [984, 516] on span "Confirm Timesheet Approval" at bounding box center [986, 515] width 133 height 12
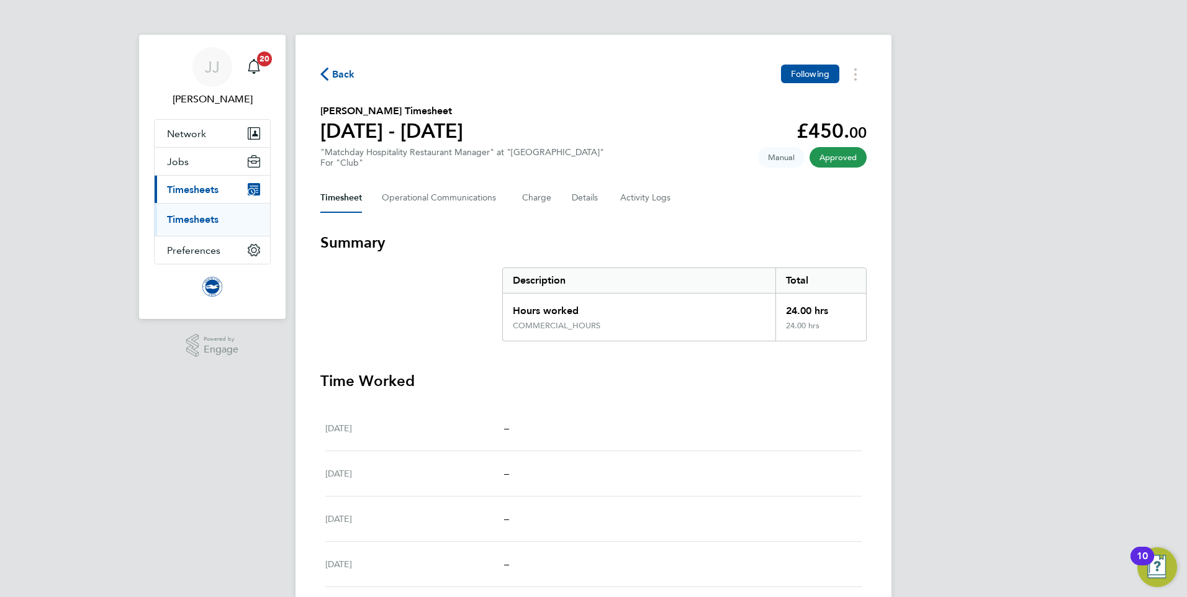
click at [339, 73] on span "Back" at bounding box center [343, 74] width 23 height 15
